Goal: Task Accomplishment & Management: Use online tool/utility

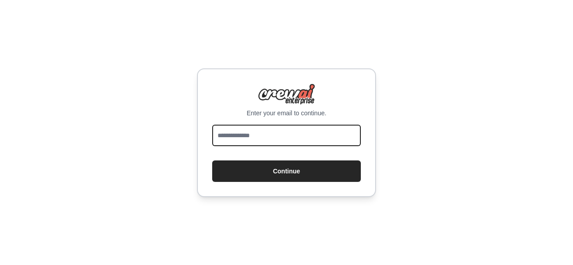
click at [234, 126] on input "email" at bounding box center [286, 135] width 149 height 21
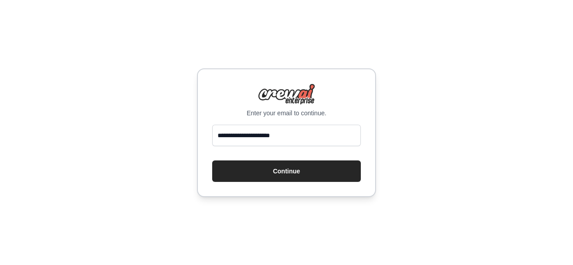
click at [55, 161] on div "**********" at bounding box center [286, 132] width 573 height 265
click at [276, 135] on input "**********" at bounding box center [286, 135] width 149 height 21
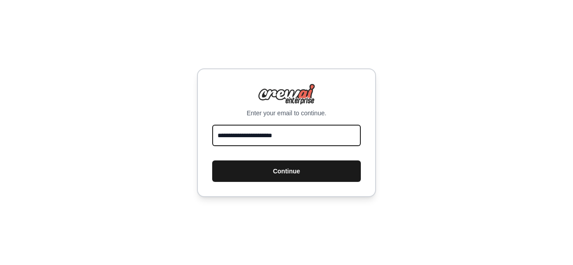
type input "**********"
click at [320, 170] on button "Continue" at bounding box center [286, 171] width 149 height 21
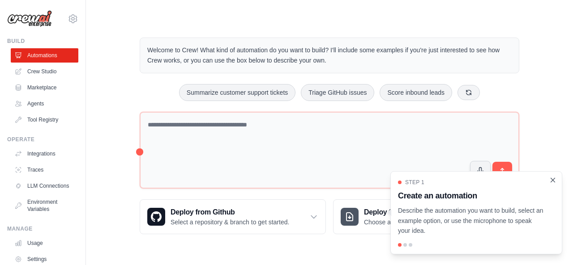
click at [555, 178] on icon "Close walkthrough" at bounding box center [552, 180] width 8 height 8
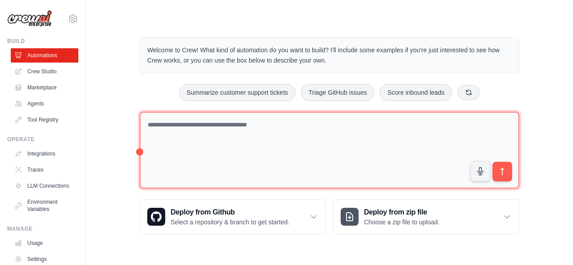
click at [245, 120] on textarea at bounding box center [329, 150] width 379 height 77
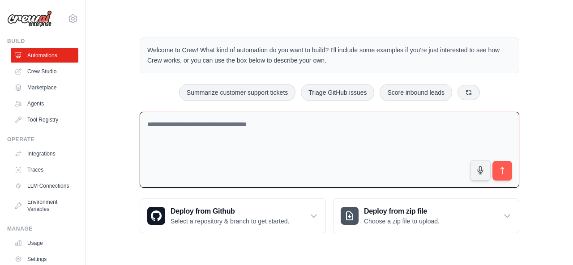
click at [227, 134] on textarea at bounding box center [329, 150] width 379 height 76
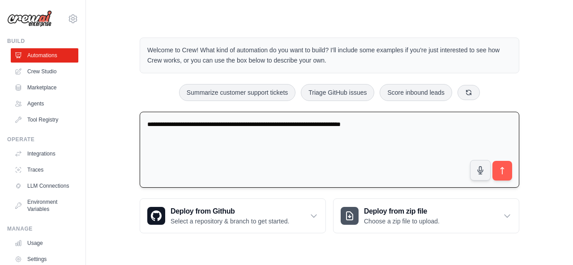
type textarea "**********"
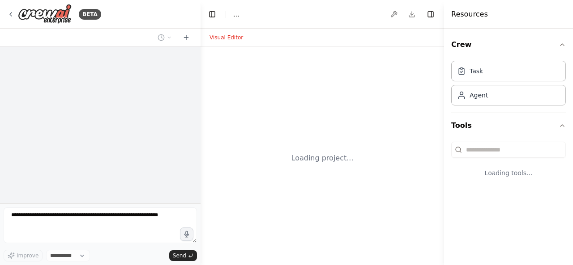
select select "****"
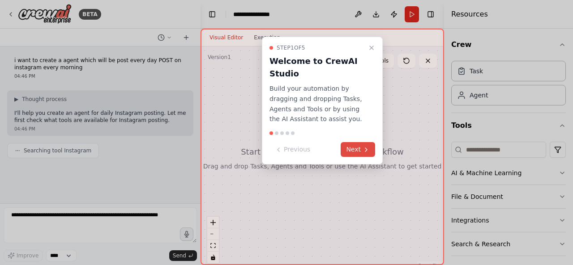
click at [367, 149] on icon at bounding box center [366, 150] width 2 height 4
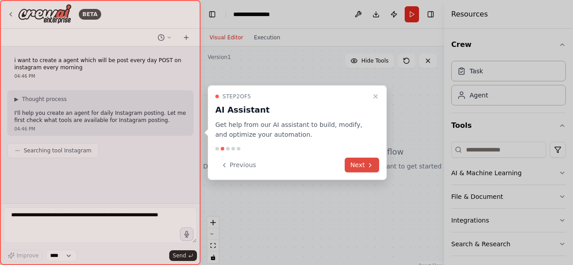
click at [365, 164] on button "Next" at bounding box center [361, 165] width 34 height 15
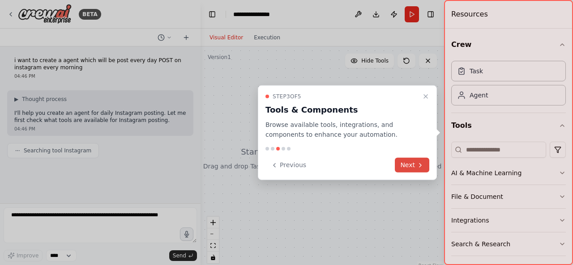
click at [407, 167] on button "Next" at bounding box center [412, 165] width 34 height 15
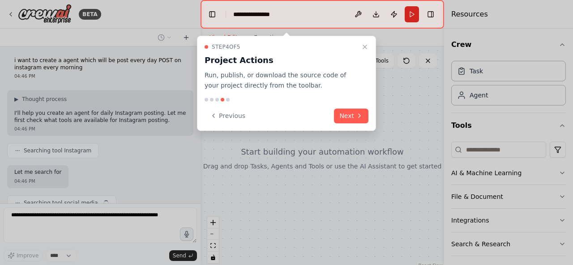
scroll to position [35, 0]
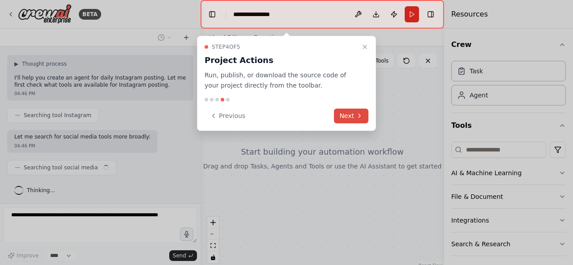
click at [351, 110] on button "Next" at bounding box center [351, 116] width 34 height 15
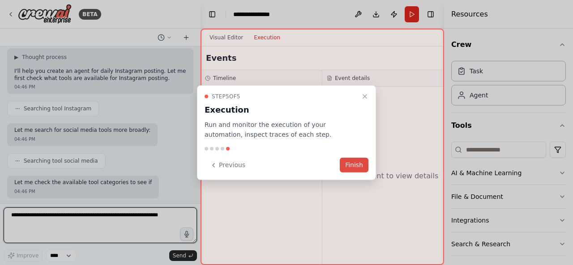
scroll to position [49, 0]
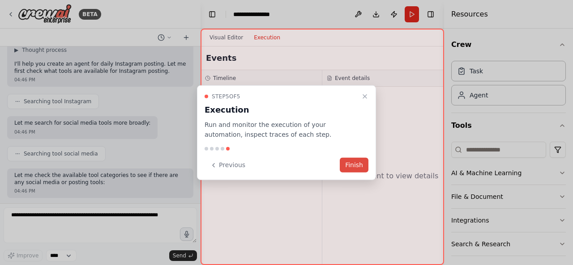
click at [358, 169] on button "Finish" at bounding box center [354, 165] width 29 height 15
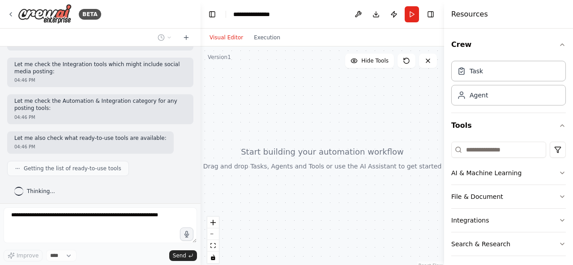
scroll to position [198, 0]
drag, startPoint x: 203, startPoint y: 127, endPoint x: 295, endPoint y: 127, distance: 92.6
click at [295, 127] on div at bounding box center [321, 159] width 243 height 224
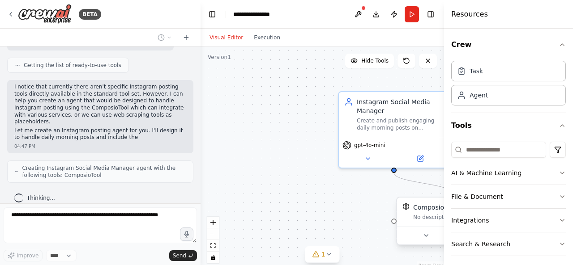
scroll to position [307, 0]
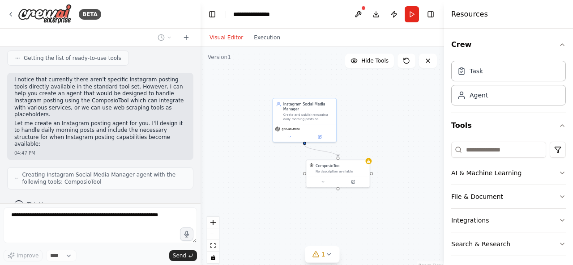
drag, startPoint x: 310, startPoint y: 223, endPoint x: 263, endPoint y: 186, distance: 60.1
click at [263, 186] on div ".deletable-edge-delete-btn { width: 20px; height: 20px; border: 0px solid #ffff…" at bounding box center [321, 159] width 243 height 224
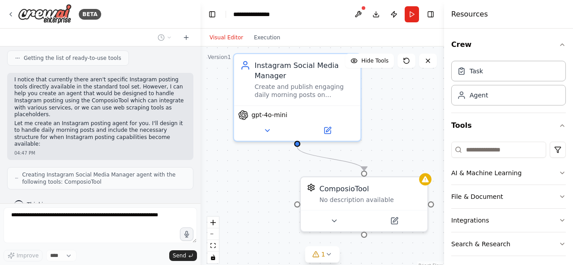
drag, startPoint x: 291, startPoint y: 174, endPoint x: 249, endPoint y: 200, distance: 49.4
click at [249, 200] on div ".deletable-edge-delete-btn { width: 20px; height: 20px; border: 0px solid #ffff…" at bounding box center [321, 159] width 243 height 224
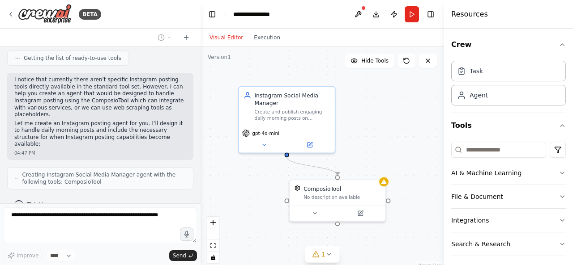
scroll to position [359, 0]
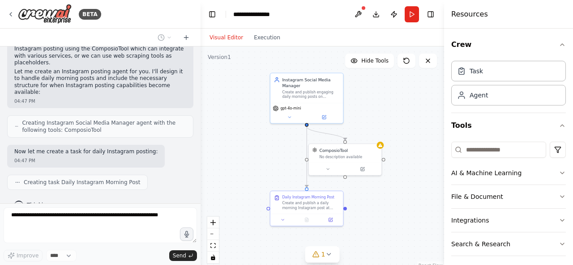
drag, startPoint x: 252, startPoint y: 191, endPoint x: 280, endPoint y: 153, distance: 47.4
click at [280, 153] on div ".deletable-edge-delete-btn { width: 20px; height: 20px; border: 0px solid #ffff…" at bounding box center [321, 159] width 243 height 224
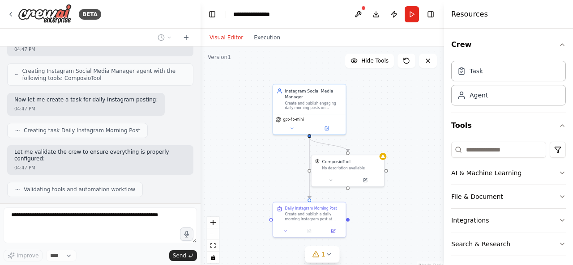
drag, startPoint x: 247, startPoint y: 176, endPoint x: 250, endPoint y: 187, distance: 11.5
click at [250, 187] on div ".deletable-edge-delete-btn { width: 20px; height: 20px; border: 0px solid #ffff…" at bounding box center [321, 159] width 243 height 224
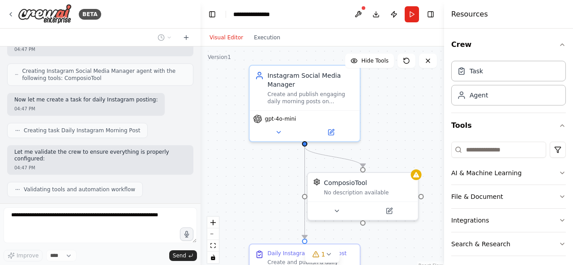
drag, startPoint x: 360, startPoint y: 132, endPoint x: 395, endPoint y: 134, distance: 35.0
click at [395, 134] on div ".deletable-edge-delete-btn { width: 20px; height: 20px; border: 0px solid #ffff…" at bounding box center [321, 159] width 243 height 224
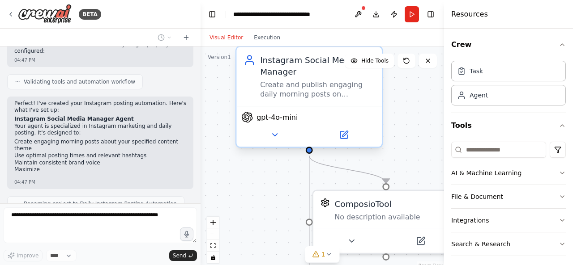
click at [278, 145] on div "gpt-4o-mini" at bounding box center [308, 126] width 145 height 41
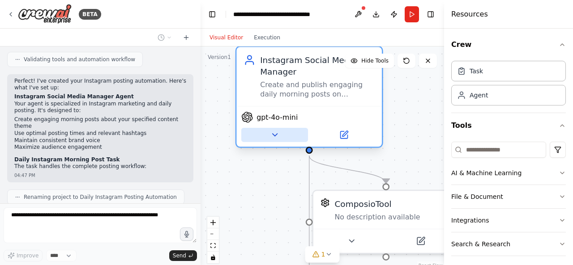
click at [279, 137] on button at bounding box center [274, 135] width 67 height 14
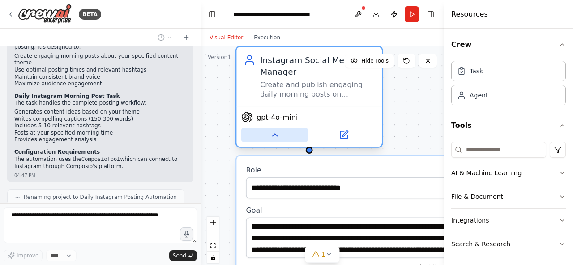
click at [275, 141] on button at bounding box center [274, 135] width 67 height 14
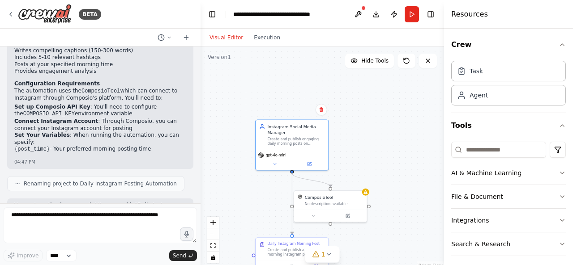
drag, startPoint x: 356, startPoint y: 169, endPoint x: 374, endPoint y: 127, distance: 46.5
click at [374, 127] on div ".deletable-edge-delete-btn { width: 20px; height: 20px; border: 0px solid #ffff…" at bounding box center [321, 159] width 243 height 224
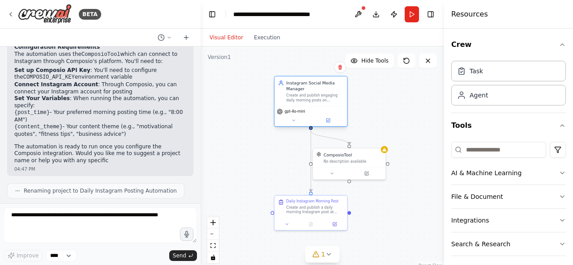
scroll to position [717, 0]
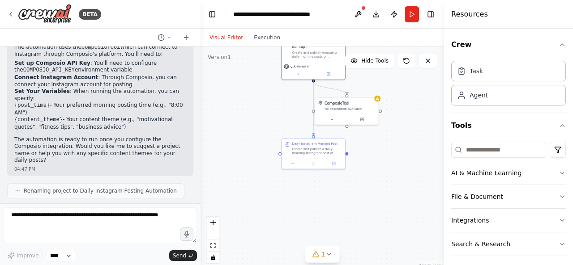
drag, startPoint x: 402, startPoint y: 215, endPoint x: 398, endPoint y: 169, distance: 46.7
click at [398, 169] on div ".deletable-edge-delete-btn { width: 20px; height: 20px; border: 0px solid #ffff…" at bounding box center [321, 159] width 243 height 224
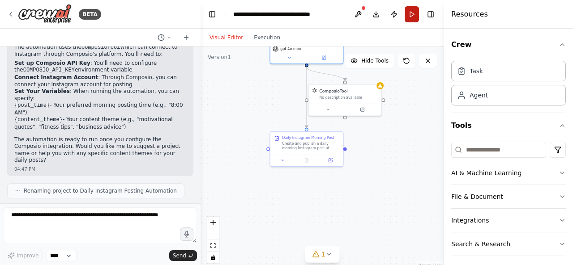
click at [410, 17] on button "Run" at bounding box center [411, 14] width 14 height 16
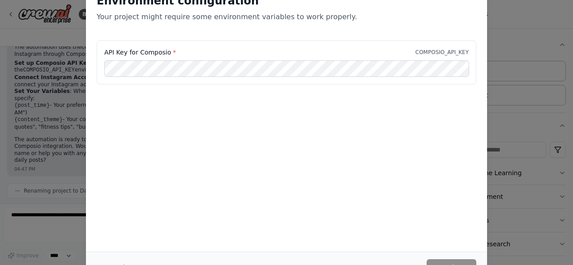
click at [207, 77] on div "API Key for Composio * COMPOSIO_API_KEY" at bounding box center [286, 62] width 379 height 44
